Goal: Task Accomplishment & Management: Manage account settings

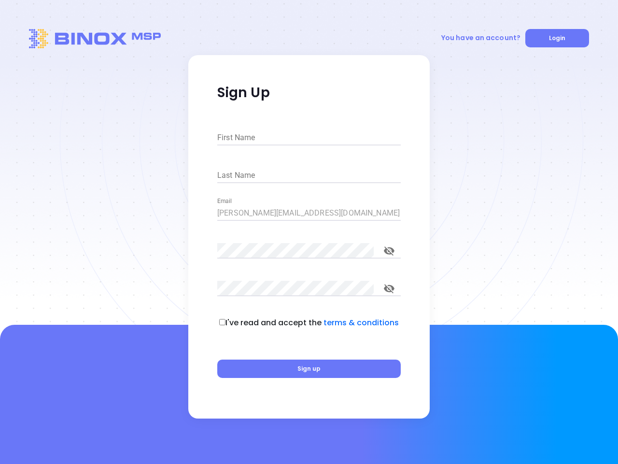
click at [309, 232] on div "First Name Last Name Email [PERSON_NAME][EMAIL_ADDRESS][DOMAIN_NAME] Password C…" at bounding box center [309, 255] width 195 height 269
click at [557, 38] on span "Login" at bounding box center [557, 38] width 16 height 8
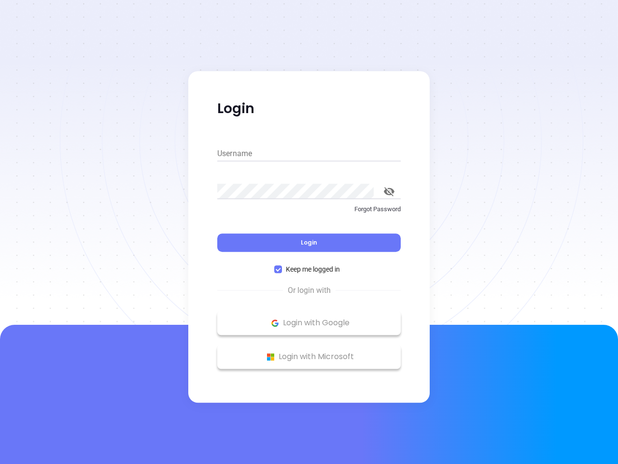
click at [309, 138] on div "Username Password Forgot Password Login Keep me logged in" at bounding box center [309, 206] width 195 height 138
click at [309, 175] on div "Username Password Forgot Password Login Keep me logged in" at bounding box center [309, 206] width 195 height 138
click at [309, 213] on p "Forgot Password" at bounding box center [309, 209] width 184 height 10
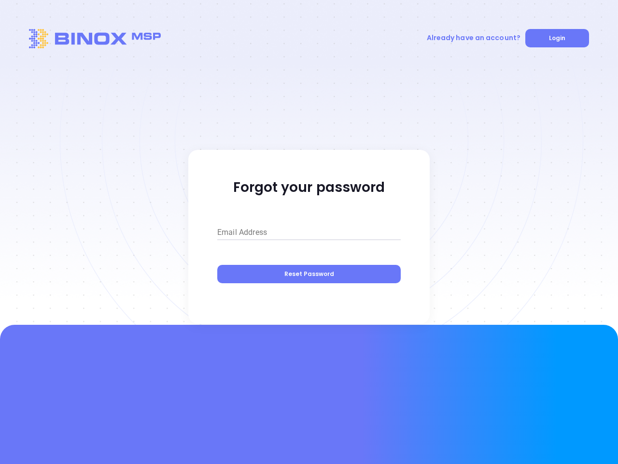
click at [309, 251] on div "Email Address Reset Password" at bounding box center [309, 254] width 195 height 79
click at [389, 251] on div "Email Address Reset Password" at bounding box center [309, 254] width 195 height 79
click at [309, 288] on div "Email Address Reset Password" at bounding box center [309, 254] width 195 height 79
click at [389, 288] on div "Email Address Reset Password" at bounding box center [309, 254] width 195 height 79
click at [309, 369] on div at bounding box center [309, 394] width 618 height 139
